Goal: Transaction & Acquisition: Book appointment/travel/reservation

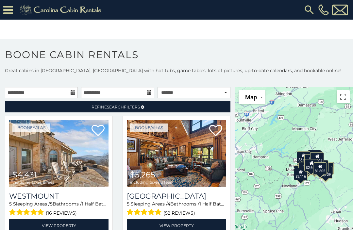
click at [10, 8] on icon at bounding box center [8, 9] width 10 height 11
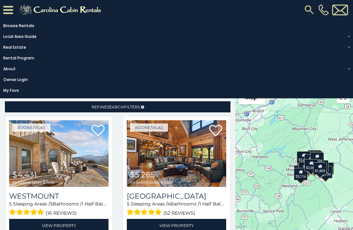
click at [85, 9] on img at bounding box center [61, 9] width 90 height 13
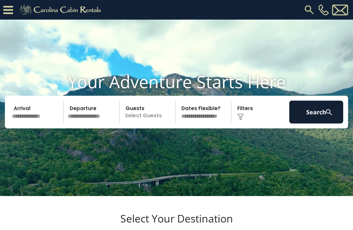
click at [34, 124] on input "text" at bounding box center [37, 112] width 54 height 23
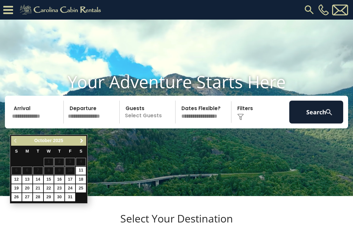
click at [83, 139] on span "Next" at bounding box center [81, 140] width 5 height 5
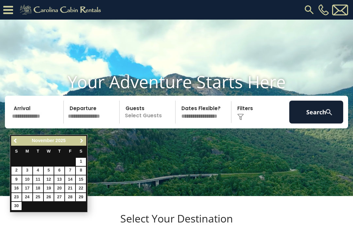
click at [82, 143] on span "Next" at bounding box center [81, 140] width 5 height 5
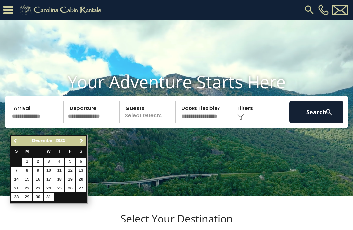
click at [78, 145] on link "Next" at bounding box center [81, 141] width 8 height 8
click at [82, 137] on link "Next" at bounding box center [81, 141] width 8 height 8
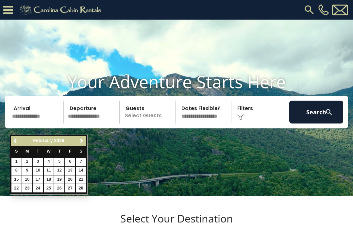
click at [82, 140] on span "Next" at bounding box center [81, 140] width 5 height 5
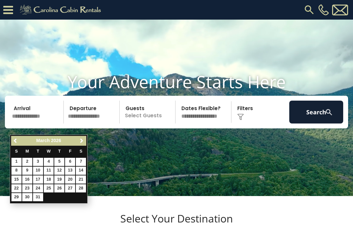
click at [85, 187] on link "28" at bounding box center [81, 188] width 10 height 8
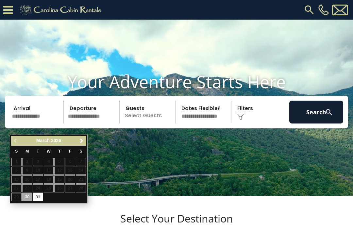
type input "*******"
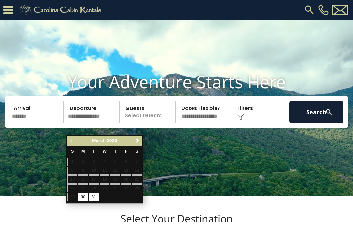
click at [142, 137] on div "Previous Next March 2026" at bounding box center [104, 141] width 75 height 10
click at [139, 141] on span "Next" at bounding box center [137, 140] width 5 height 5
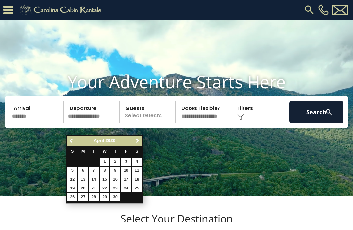
click at [138, 158] on link "4" at bounding box center [137, 162] width 10 height 8
type input "******"
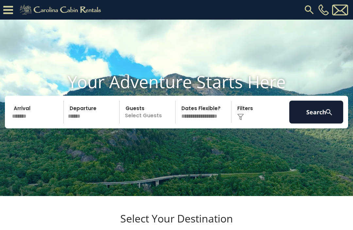
click at [148, 124] on p "Select Guests" at bounding box center [149, 112] width 54 height 23
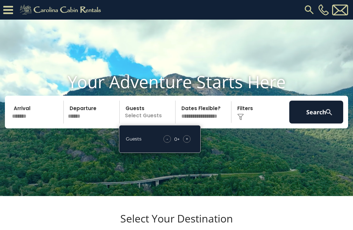
click at [82, 123] on input "******" at bounding box center [93, 112] width 54 height 23
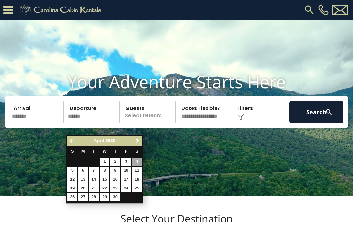
click at [154, 119] on p "Select Guests" at bounding box center [149, 112] width 54 height 23
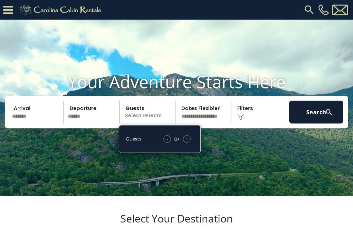
click at [190, 143] on div "+" at bounding box center [187, 139] width 8 height 8
click at [188, 142] on span "+" at bounding box center [187, 139] width 3 height 7
click at [189, 143] on div "+" at bounding box center [187, 139] width 8 height 8
click at [190, 143] on div "+" at bounding box center [187, 139] width 8 height 8
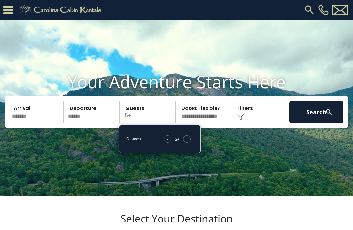
click at [191, 143] on div "- 5 + +" at bounding box center [177, 139] width 33 height 8
click at [188, 142] on span "+" at bounding box center [187, 139] width 3 height 7
click at [191, 143] on div "- 6 + +" at bounding box center [177, 139] width 34 height 8
click at [189, 143] on div "+" at bounding box center [187, 139] width 8 height 8
click at [190, 143] on div "+" at bounding box center [187, 139] width 8 height 8
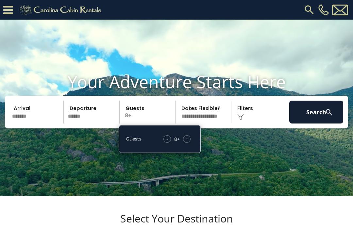
click at [188, 143] on div "+" at bounding box center [187, 139] width 8 height 8
click at [189, 143] on div "+" at bounding box center [187, 139] width 8 height 8
click at [255, 124] on div "Click to Choose" at bounding box center [260, 112] width 54 height 23
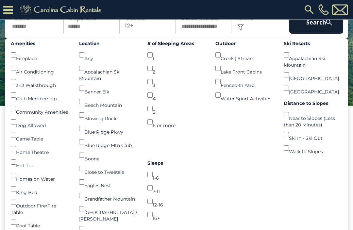
scroll to position [70, 0]
click at [316, 34] on button "Search" at bounding box center [316, 22] width 54 height 23
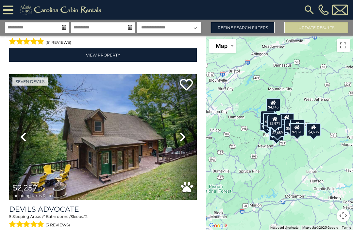
scroll to position [1116, 0]
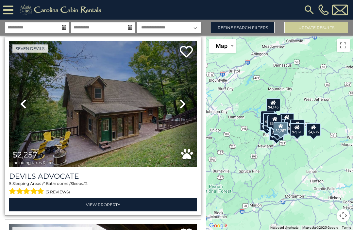
click at [186, 107] on icon at bounding box center [183, 104] width 7 height 10
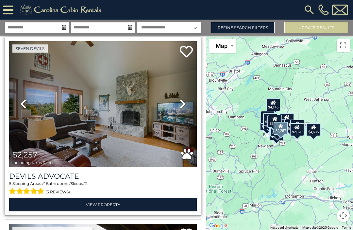
click at [185, 102] on icon at bounding box center [183, 104] width 7 height 10
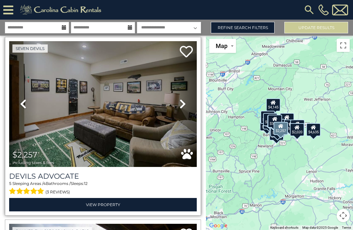
click at [185, 105] on icon at bounding box center [183, 104] width 7 height 10
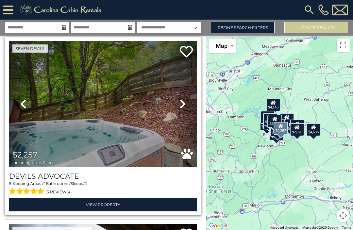
click at [183, 102] on icon at bounding box center [183, 104] width 7 height 10
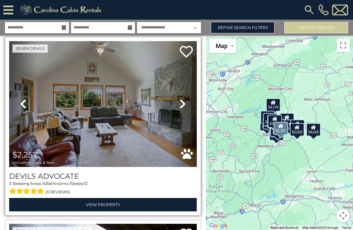
click at [182, 106] on icon at bounding box center [183, 104] width 7 height 10
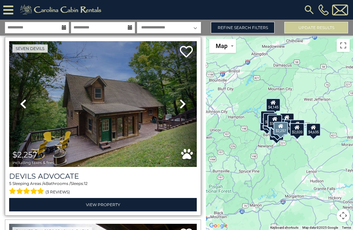
click at [184, 107] on icon at bounding box center [183, 104] width 7 height 10
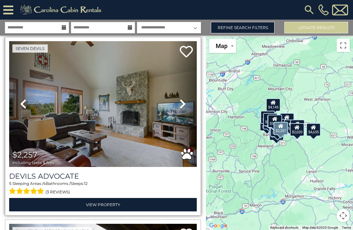
click at [183, 104] on icon at bounding box center [183, 104] width 7 height 10
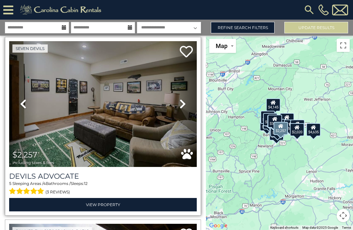
click at [182, 109] on icon at bounding box center [183, 104] width 7 height 10
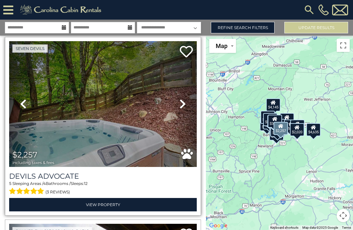
click at [189, 102] on link "Next" at bounding box center [183, 104] width 28 height 126
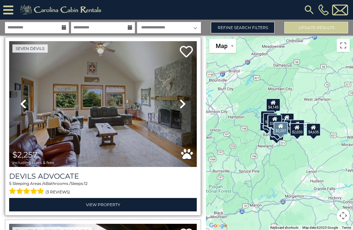
click at [184, 106] on icon at bounding box center [183, 104] width 7 height 10
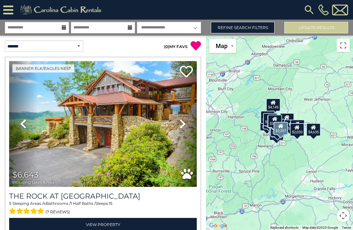
scroll to position [0, 0]
click at [250, 29] on link "Refine Search Filters" at bounding box center [243, 27] width 64 height 11
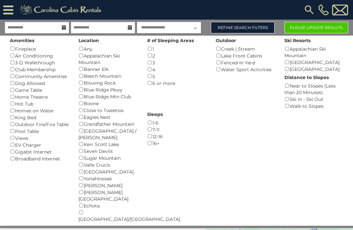
click at [324, 29] on button "Please Update Results" at bounding box center [316, 27] width 64 height 11
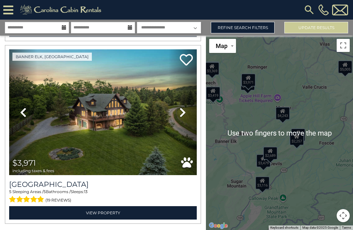
scroll to position [0, 0]
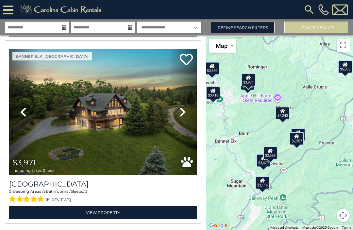
click at [272, 153] on icon at bounding box center [270, 150] width 5 height 5
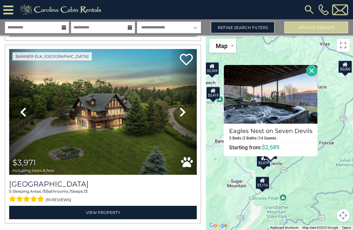
scroll to position [1, 0]
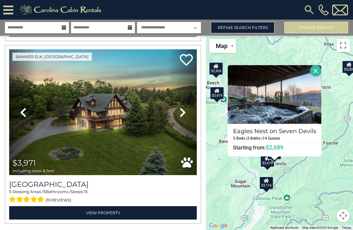
click at [308, 185] on div "$4,259 $6,643 $5,502 $4,323 $5,005 $3,479 $3,116 $2,689 $4,145 $4,635 $3,419 $3…" at bounding box center [279, 133] width 147 height 195
click at [328, 175] on div "$4,259 $6,643 $5,502 $4,323 $5,005 $3,479 $3,116 $2,689 $4,145 $4,635 $3,419 $3…" at bounding box center [279, 133] width 147 height 195
click at [335, 124] on div "$4,259 $6,643 $5,502 $4,323 $5,005 $3,479 $3,116 $2,689 $4,145 $4,635 $3,419 $3…" at bounding box center [279, 133] width 147 height 195
click at [316, 77] on button "Close" at bounding box center [315, 70] width 11 height 11
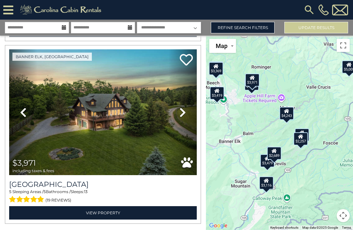
click at [303, 146] on div "$2,257" at bounding box center [301, 138] width 14 height 13
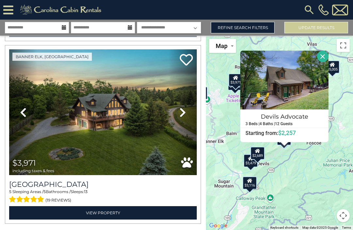
click at [327, 62] on button "Close" at bounding box center [322, 56] width 11 height 11
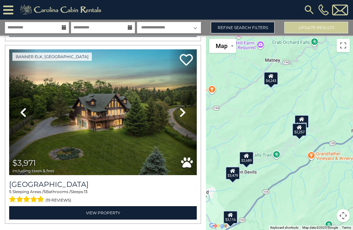
click at [248, 158] on icon at bounding box center [246, 155] width 5 height 5
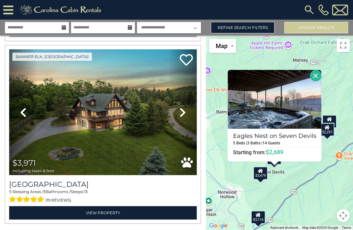
click at [273, 141] on h4 "Eagles Nest on Seven Devils" at bounding box center [274, 136] width 93 height 10
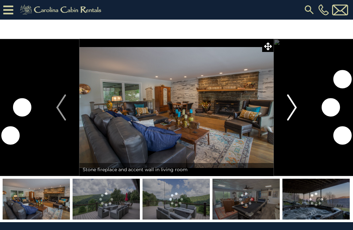
click at [294, 105] on img "Next" at bounding box center [292, 108] width 10 height 26
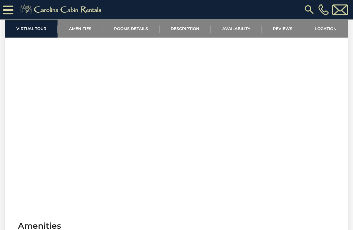
scroll to position [249, 0]
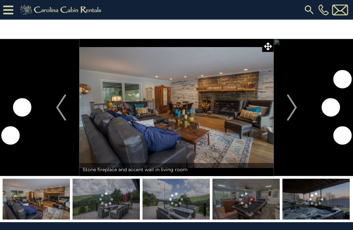
scroll to position [48, 0]
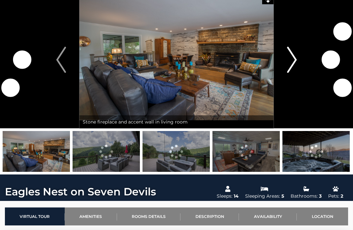
click at [292, 108] on button "Next" at bounding box center [292, 59] width 37 height 137
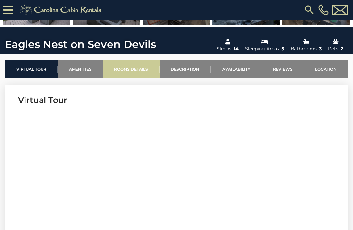
click at [143, 69] on link "Rooms Details" at bounding box center [131, 69] width 57 height 18
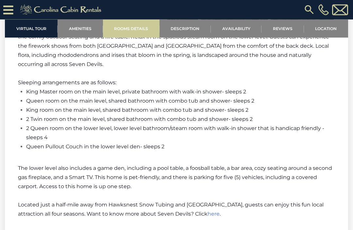
scroll to position [1535, 0]
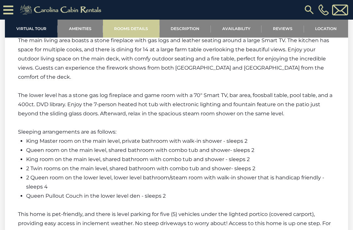
click at [139, 28] on link "Rooms Details" at bounding box center [131, 29] width 57 height 18
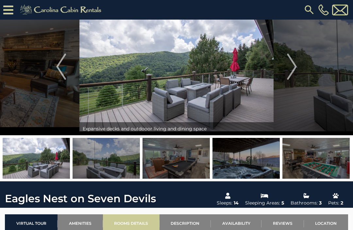
scroll to position [0, 0]
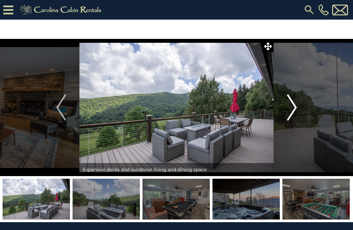
click at [296, 108] on img "Next" at bounding box center [292, 108] width 10 height 26
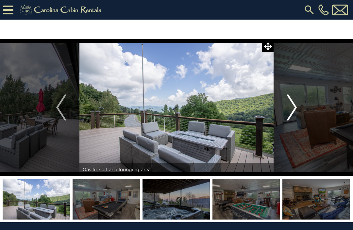
click at [294, 112] on img "Next" at bounding box center [292, 108] width 10 height 26
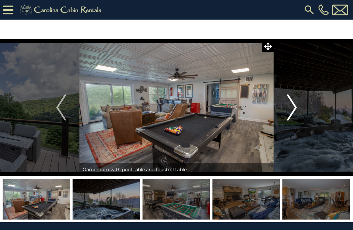
click at [291, 102] on img "Next" at bounding box center [292, 108] width 10 height 26
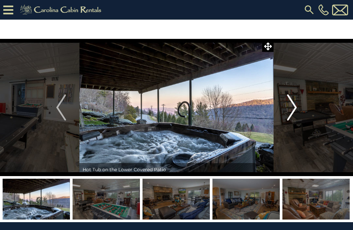
click at [285, 108] on button "Next" at bounding box center [292, 107] width 37 height 137
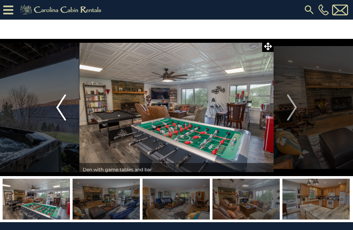
click at [60, 111] on img "Previous" at bounding box center [61, 108] width 10 height 26
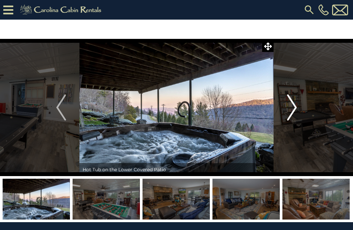
click at [291, 109] on img "Next" at bounding box center [292, 108] width 10 height 26
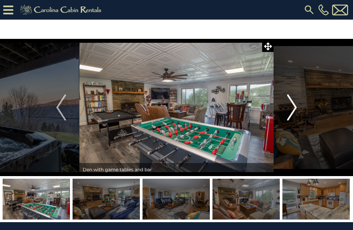
click at [288, 109] on img "Next" at bounding box center [292, 108] width 10 height 26
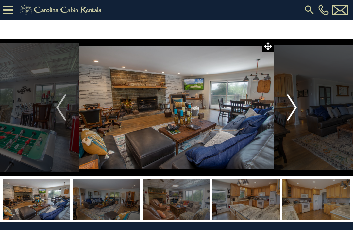
click at [292, 108] on img "Next" at bounding box center [292, 108] width 10 height 26
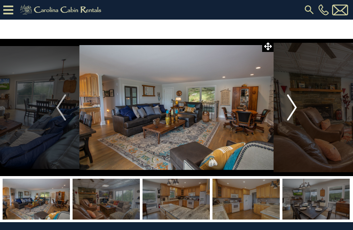
click at [287, 112] on img "Next" at bounding box center [292, 108] width 10 height 26
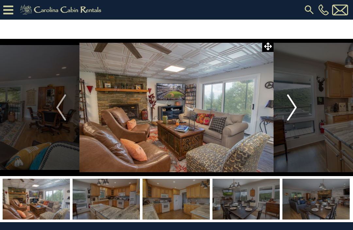
click at [291, 113] on img "Next" at bounding box center [292, 108] width 10 height 26
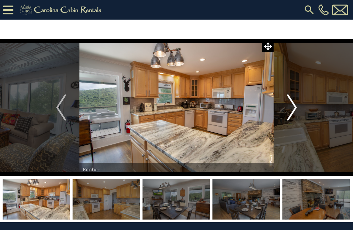
click at [286, 108] on button "Next" at bounding box center [292, 107] width 37 height 137
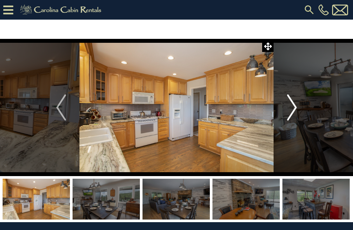
click at [288, 111] on img "Next" at bounding box center [292, 108] width 10 height 26
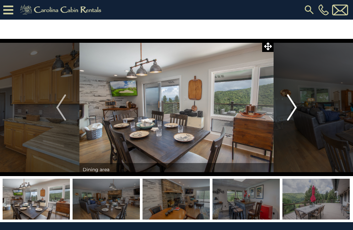
click at [290, 108] on img "Next" at bounding box center [292, 108] width 10 height 26
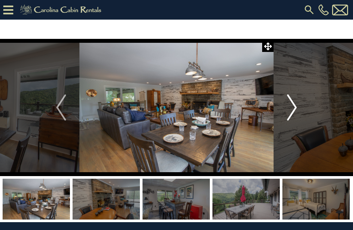
click at [282, 110] on button "Next" at bounding box center [292, 107] width 37 height 137
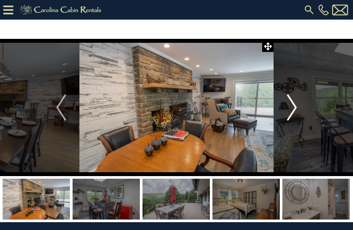
click at [288, 109] on img "Next" at bounding box center [292, 108] width 10 height 26
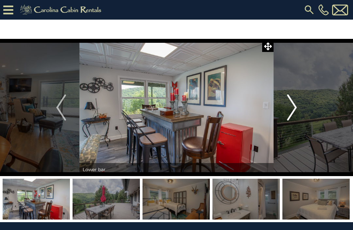
click at [285, 107] on button "Next" at bounding box center [292, 107] width 37 height 137
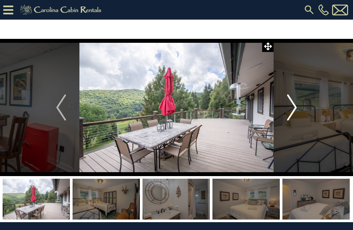
click at [290, 104] on img "Next" at bounding box center [292, 108] width 10 height 26
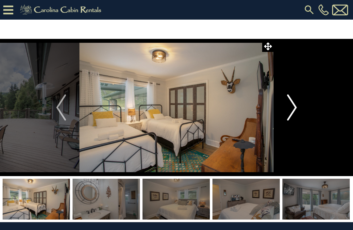
click at [289, 106] on img "Next" at bounding box center [292, 108] width 10 height 26
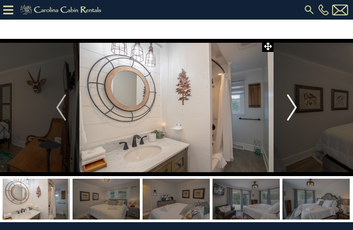
click at [285, 108] on button "Next" at bounding box center [292, 107] width 37 height 137
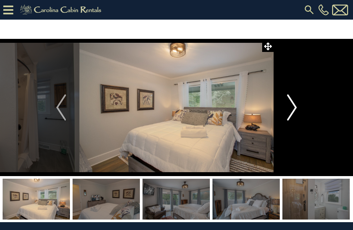
click at [283, 114] on button "Next" at bounding box center [292, 107] width 37 height 137
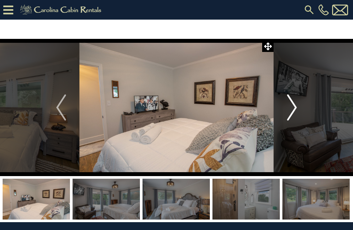
click at [288, 112] on img "Next" at bounding box center [292, 108] width 10 height 26
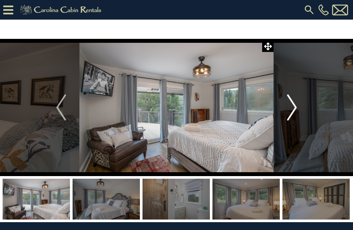
click at [291, 109] on img "Next" at bounding box center [292, 108] width 10 height 26
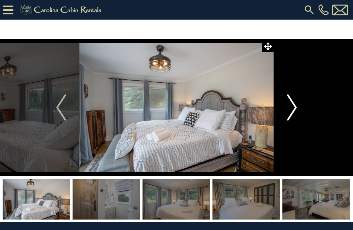
click at [287, 107] on img "Next" at bounding box center [292, 108] width 10 height 26
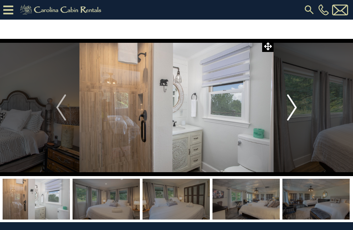
click at [288, 111] on img "Next" at bounding box center [292, 108] width 10 height 26
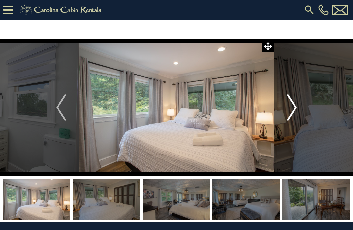
click at [289, 109] on img "Next" at bounding box center [292, 108] width 10 height 26
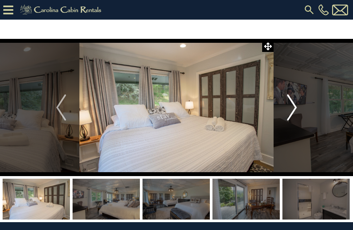
click at [295, 104] on img "Next" at bounding box center [292, 108] width 10 height 26
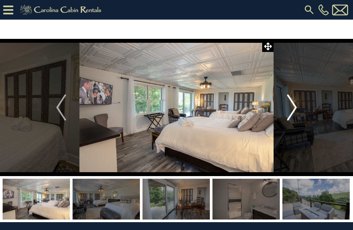
click at [291, 107] on img "Next" at bounding box center [292, 108] width 10 height 26
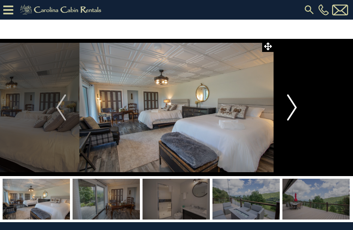
click at [290, 108] on img "Next" at bounding box center [292, 108] width 10 height 26
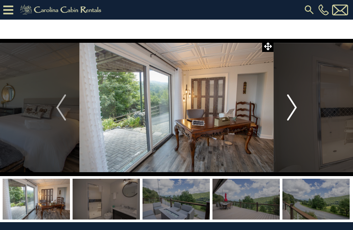
click at [289, 106] on img "Next" at bounding box center [292, 108] width 10 height 26
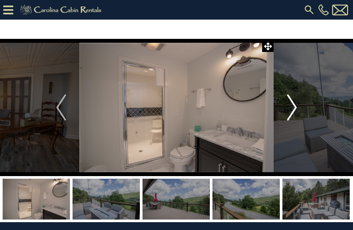
click at [293, 104] on img "Next" at bounding box center [292, 108] width 10 height 26
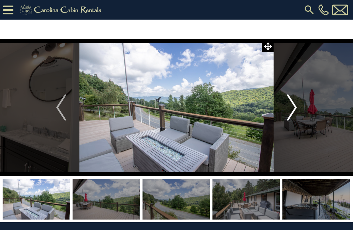
click at [294, 106] on img "Next" at bounding box center [292, 108] width 10 height 26
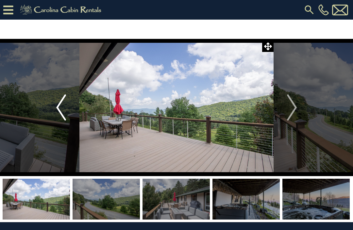
click at [62, 111] on img "Previous" at bounding box center [61, 108] width 10 height 26
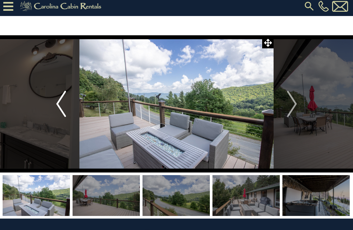
scroll to position [5, 0]
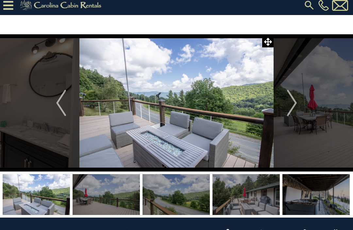
click at [269, 110] on img at bounding box center [176, 102] width 194 height 137
click at [295, 102] on img "Next" at bounding box center [292, 103] width 10 height 26
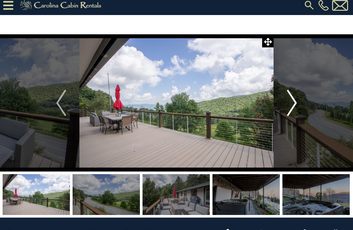
click at [286, 92] on button "Next" at bounding box center [292, 102] width 37 height 137
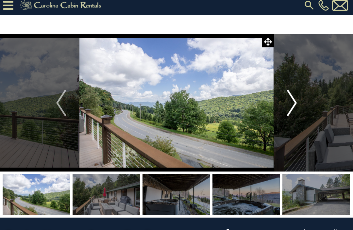
click at [289, 102] on img "Next" at bounding box center [292, 103] width 10 height 26
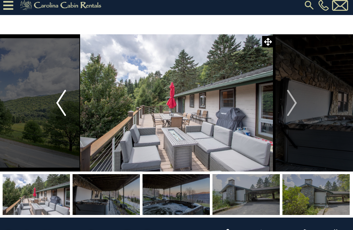
click at [61, 103] on img "Previous" at bounding box center [61, 103] width 10 height 26
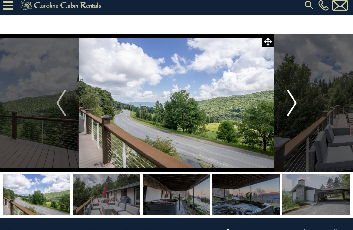
click at [292, 107] on img "Next" at bounding box center [292, 103] width 10 height 26
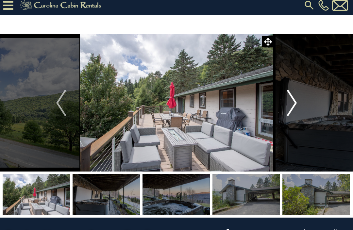
click at [293, 103] on img "Next" at bounding box center [292, 103] width 10 height 26
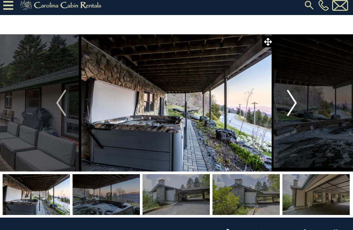
click at [235, 132] on img at bounding box center [176, 102] width 194 height 137
click at [295, 98] on img "Next" at bounding box center [292, 103] width 10 height 26
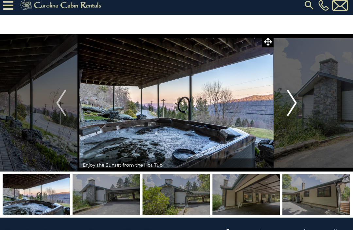
click at [299, 102] on button "Next" at bounding box center [292, 102] width 37 height 137
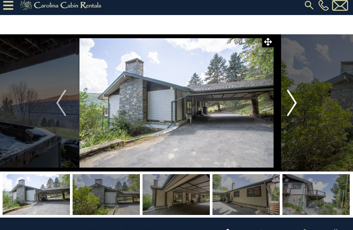
click at [292, 104] on img "Next" at bounding box center [292, 103] width 10 height 26
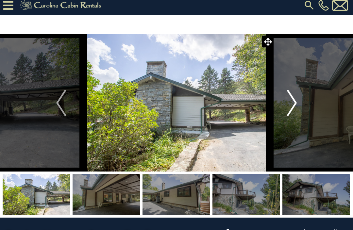
click at [292, 104] on img "Next" at bounding box center [292, 103] width 10 height 26
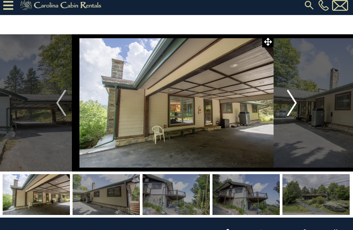
click at [289, 104] on img "Next" at bounding box center [292, 103] width 10 height 26
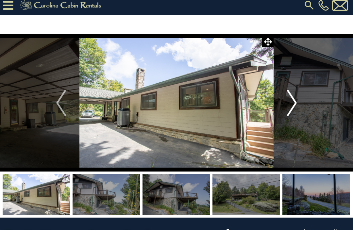
click at [295, 101] on img "Next" at bounding box center [292, 103] width 10 height 26
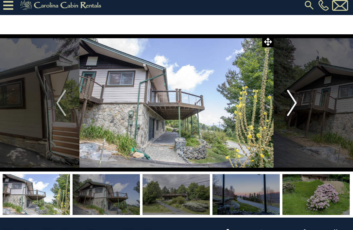
click at [295, 101] on img "Next" at bounding box center [292, 103] width 10 height 26
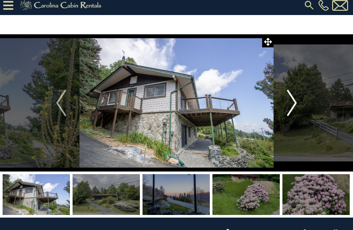
click at [295, 104] on img "Next" at bounding box center [292, 103] width 10 height 26
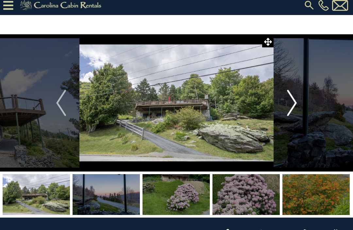
click at [295, 103] on img "Next" at bounding box center [292, 103] width 10 height 26
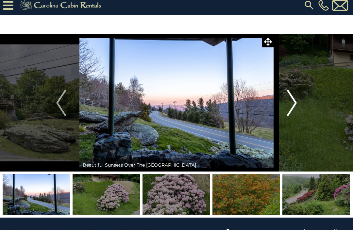
click at [66, 100] on img "Previous" at bounding box center [61, 103] width 10 height 26
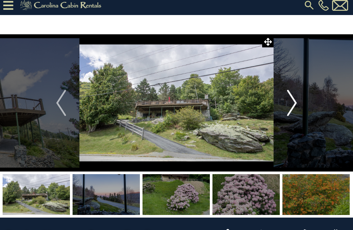
click at [299, 100] on button "Next" at bounding box center [292, 102] width 37 height 137
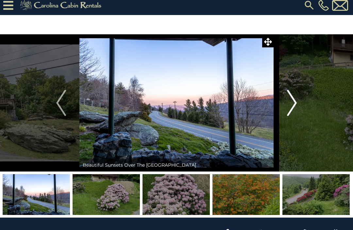
click at [297, 102] on img "Next" at bounding box center [292, 103] width 10 height 26
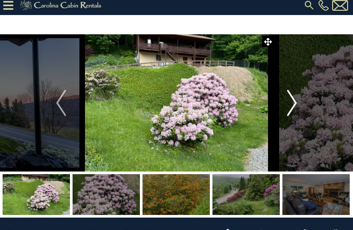
click at [290, 111] on img "Next" at bounding box center [292, 103] width 10 height 26
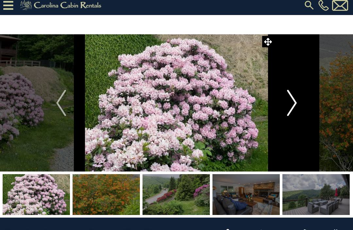
click at [294, 104] on img "Next" at bounding box center [292, 103] width 10 height 26
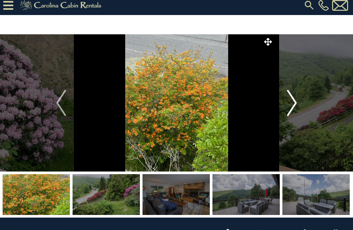
click at [291, 103] on img "Next" at bounding box center [292, 103] width 10 height 26
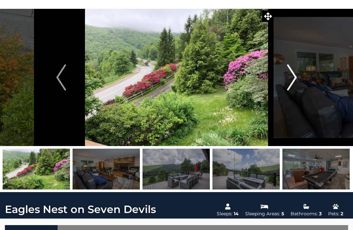
scroll to position [0, 0]
